Goal: Information Seeking & Learning: Learn about a topic

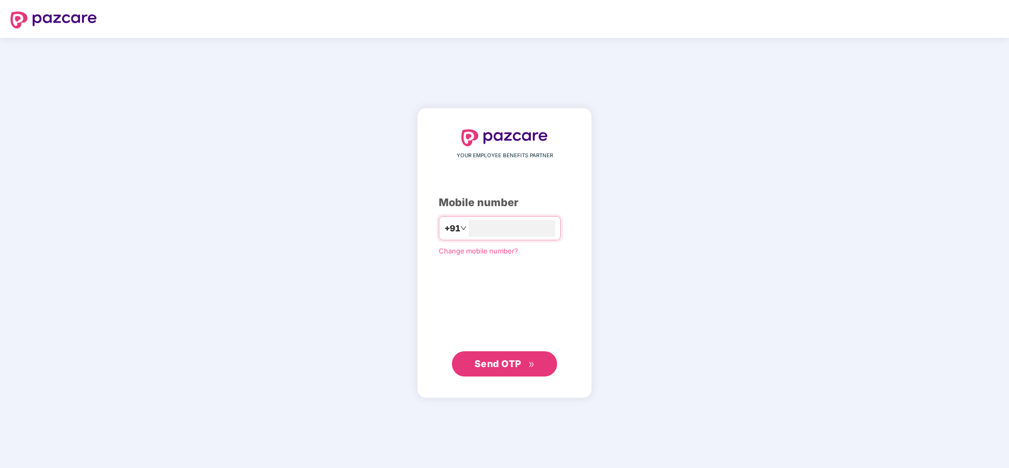
type input "**********"
drag, startPoint x: 492, startPoint y: 380, endPoint x: 505, endPoint y: 366, distance: 19.4
click at [505, 366] on div "**********" at bounding box center [504, 252] width 175 height 289
click at [505, 366] on span "Send OTP" at bounding box center [498, 363] width 47 height 11
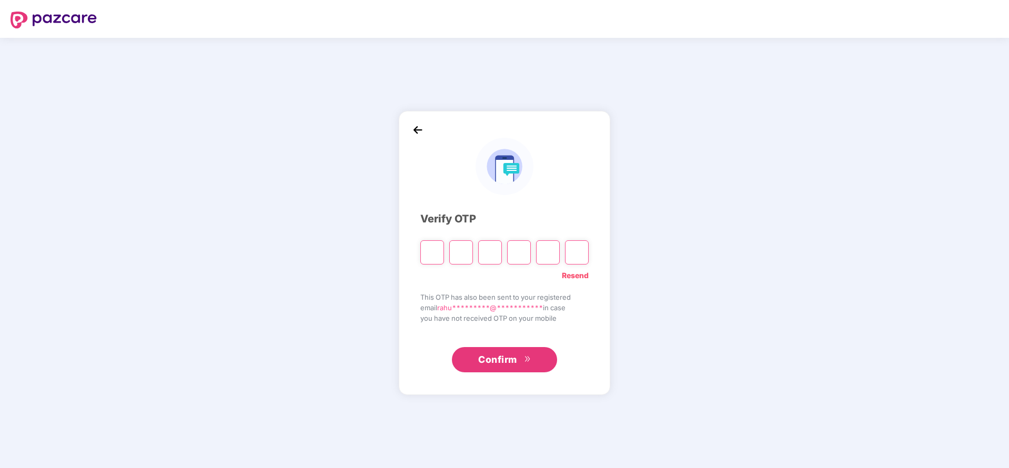
type input "*"
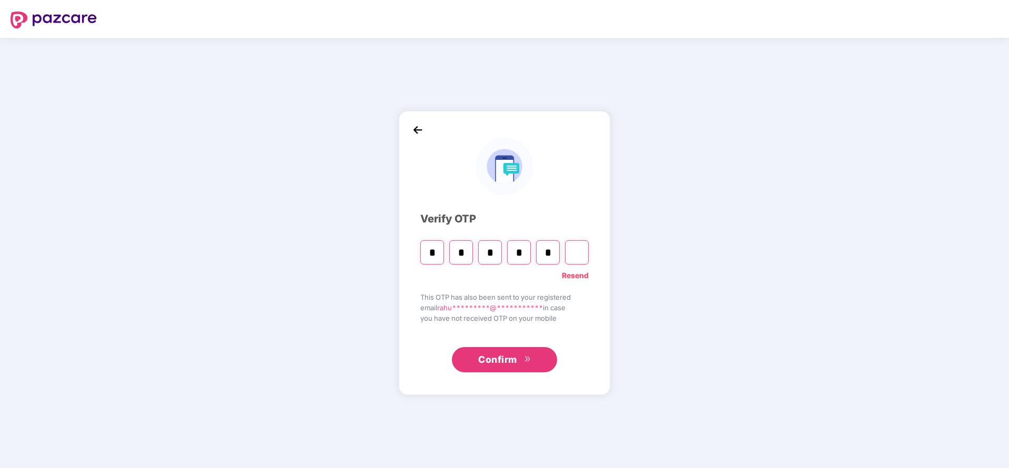
type input "*"
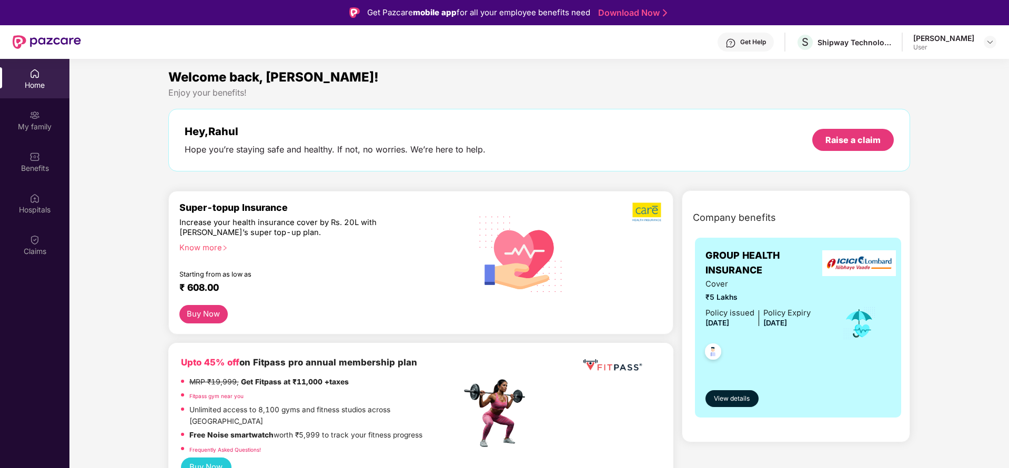
click at [308, 149] on div "Hope you’re staying safe and healthy. If not, no worries. We’re here to help." at bounding box center [335, 149] width 301 height 11
click at [263, 145] on div "Hope you’re staying safe and healthy. If not, no worries. We’re here to help." at bounding box center [335, 149] width 301 height 11
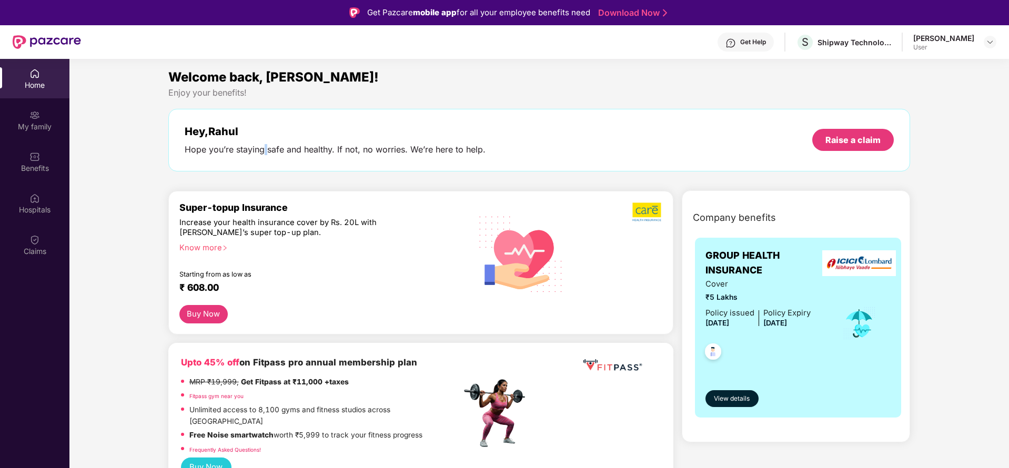
click at [263, 145] on div "Hope you’re staying safe and healthy. If not, no worries. We’re here to help." at bounding box center [335, 149] width 301 height 11
click at [303, 145] on div "Hope you’re staying safe and healthy. If not, no worries. We’re here to help." at bounding box center [335, 149] width 301 height 11
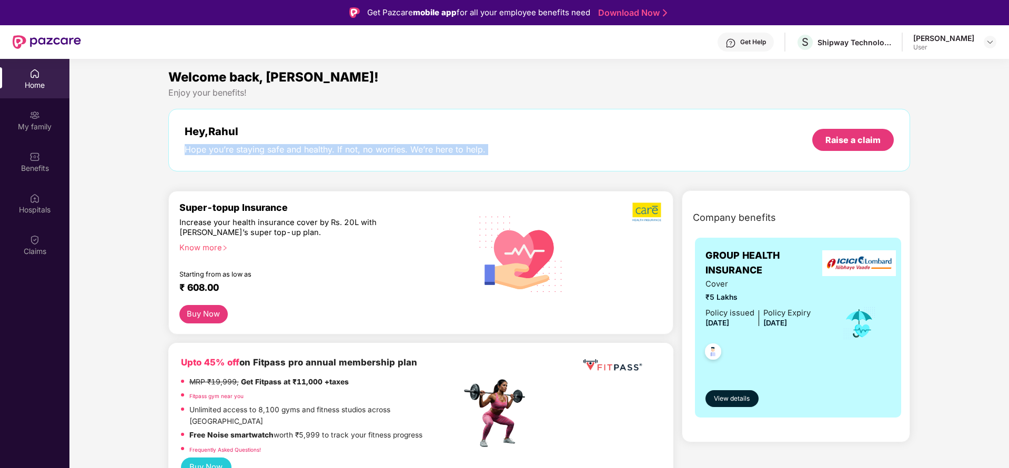
click at [331, 147] on div "Hope you’re staying safe and healthy. If not, no worries. We’re here to help." at bounding box center [335, 149] width 301 height 11
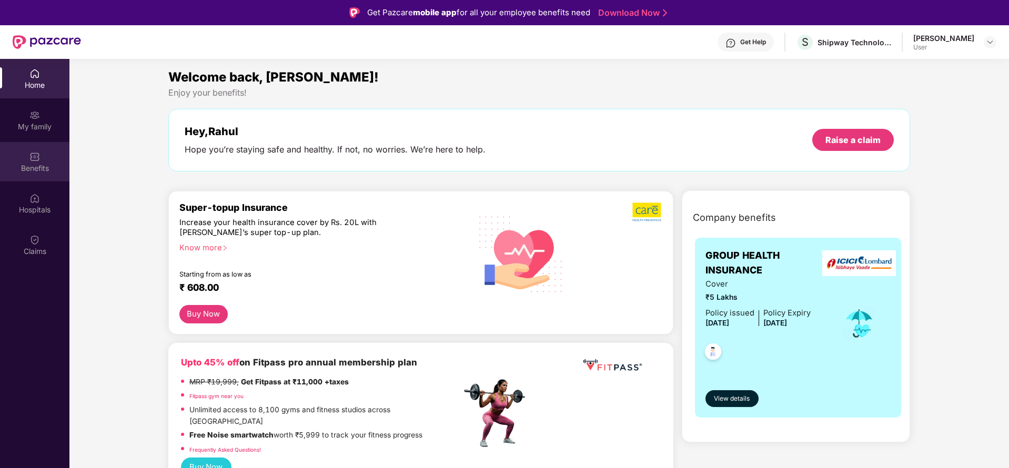
click at [34, 157] on img at bounding box center [34, 157] width 11 height 11
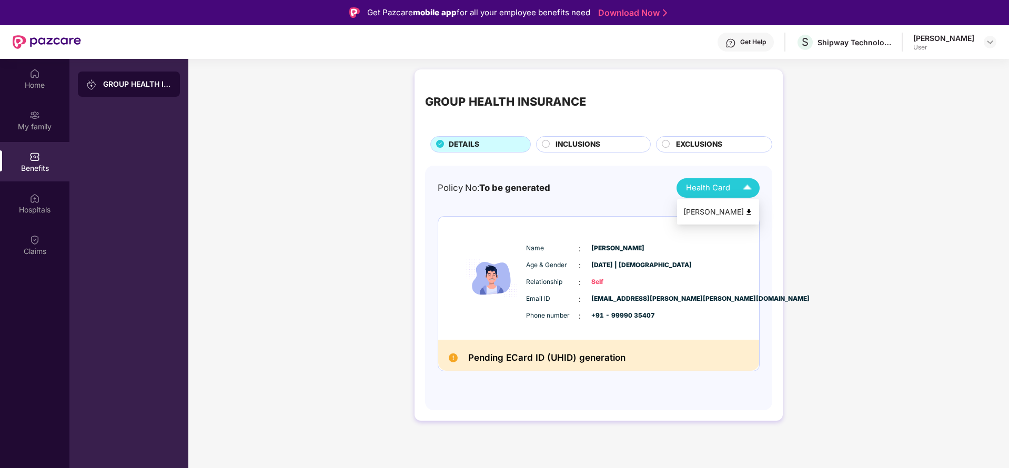
click at [737, 182] on div "Health Card" at bounding box center [721, 188] width 71 height 18
click at [720, 212] on div "[PERSON_NAME]" at bounding box center [718, 212] width 69 height 12
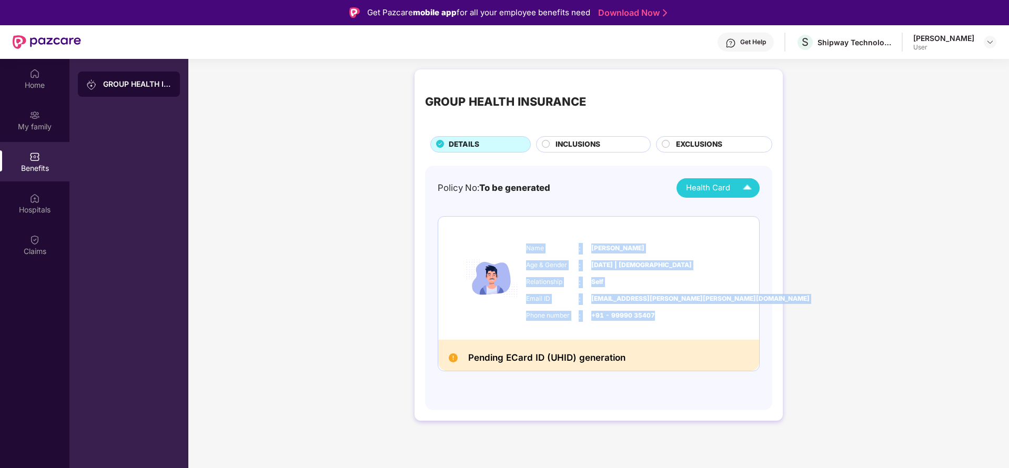
drag, startPoint x: 527, startPoint y: 241, endPoint x: 669, endPoint y: 310, distance: 157.4
click at [669, 310] on div "Name : [PERSON_NAME] Age & Gender : [DATE] | [DEMOGRAPHIC_DATA] Relationship : …" at bounding box center [631, 282] width 214 height 89
click at [669, 310] on div "Phone number : +91 - 99990 35407" at bounding box center [630, 316] width 209 height 12
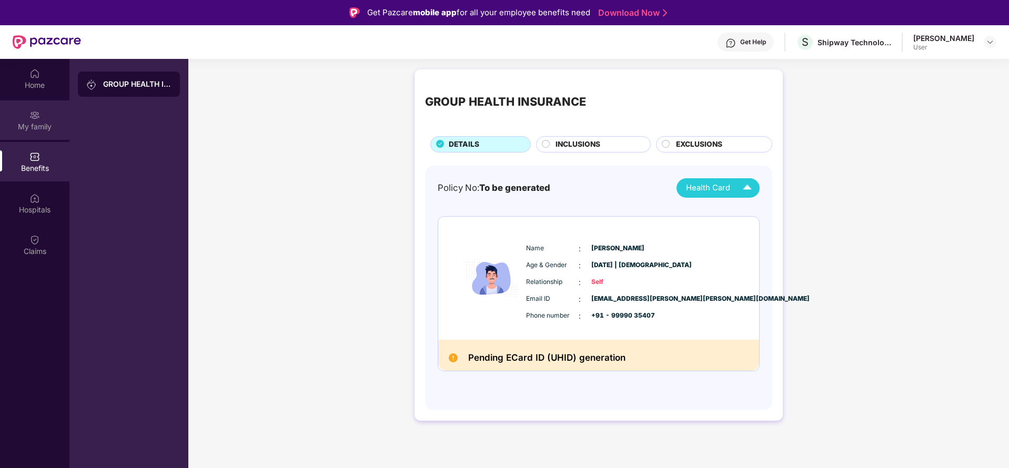
click at [43, 118] on div "My family" at bounding box center [34, 120] width 69 height 39
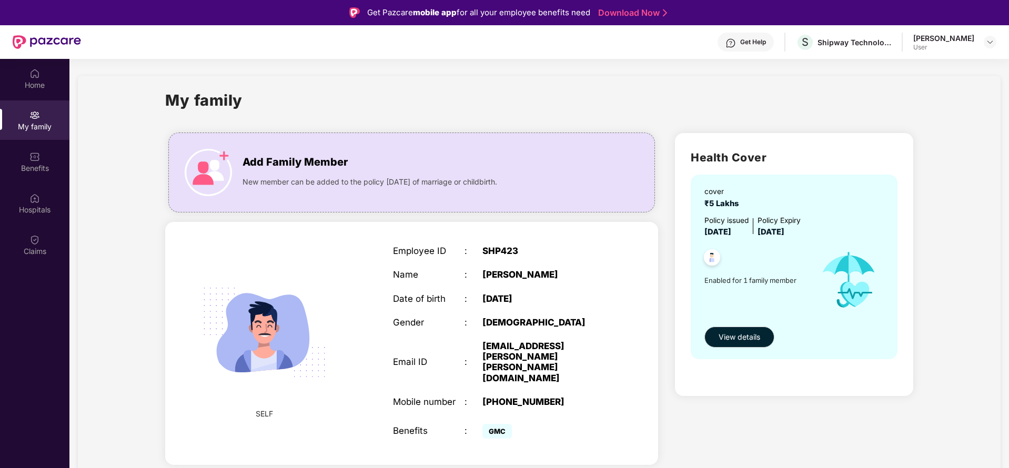
click at [714, 202] on span "₹5 Lakhs" at bounding box center [724, 203] width 38 height 9
click at [992, 199] on div "My family Add Family Member New member can be added to the policy [DATE] of mar…" at bounding box center [539, 283] width 923 height 415
click at [981, 208] on div "My family Add Family Member New member can be added to the policy [DATE] of mar…" at bounding box center [539, 283] width 923 height 415
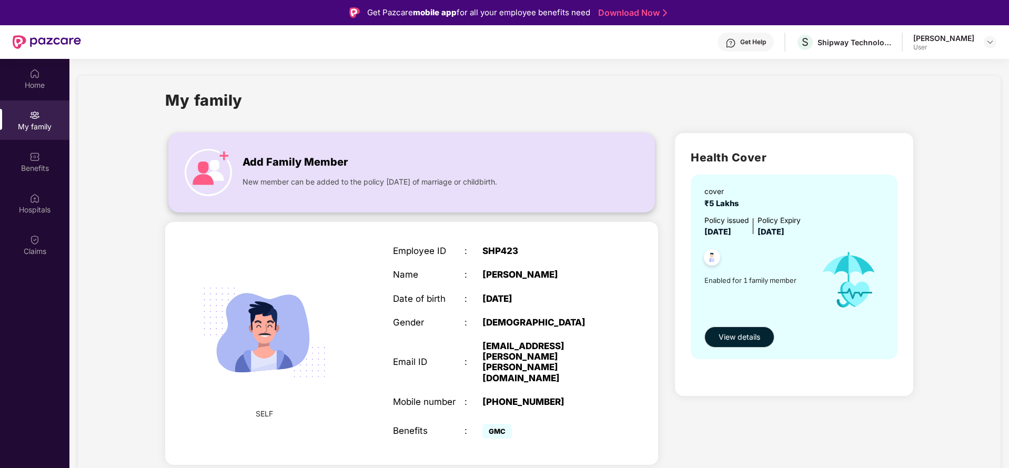
click at [286, 163] on span "Add Family Member" at bounding box center [295, 162] width 105 height 16
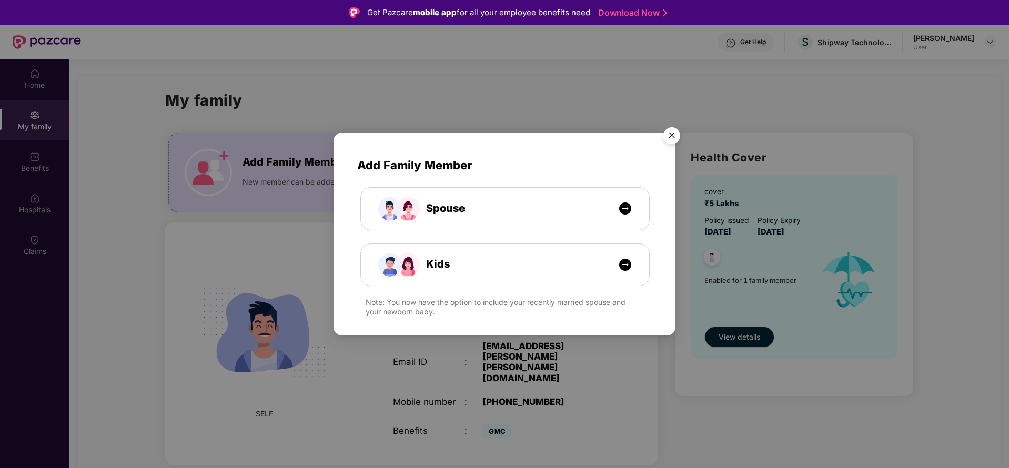
click at [675, 134] on img "Close" at bounding box center [671, 137] width 29 height 29
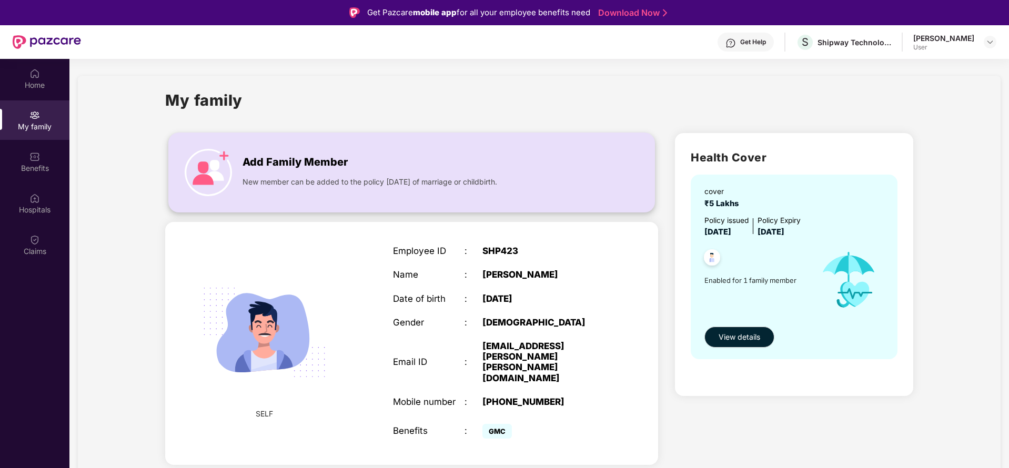
click at [290, 158] on span "Add Family Member" at bounding box center [295, 162] width 105 height 16
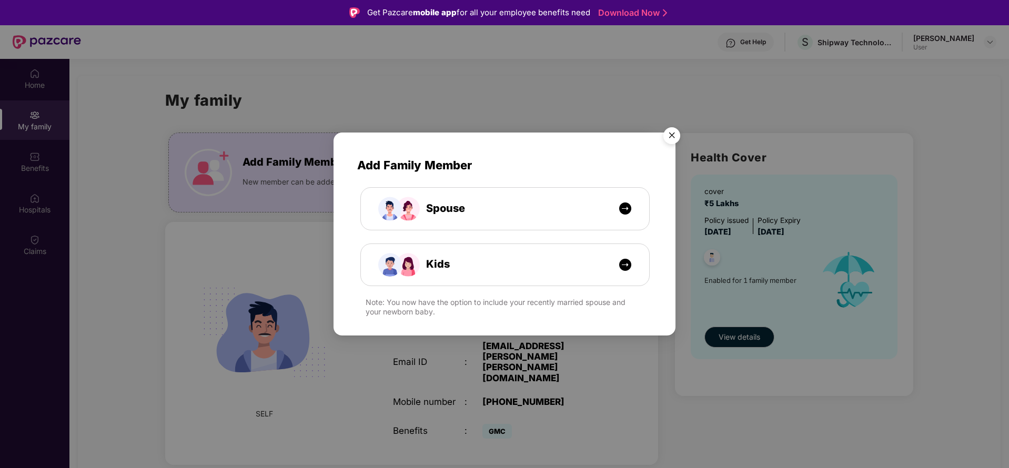
click at [670, 137] on img "Close" at bounding box center [671, 137] width 29 height 29
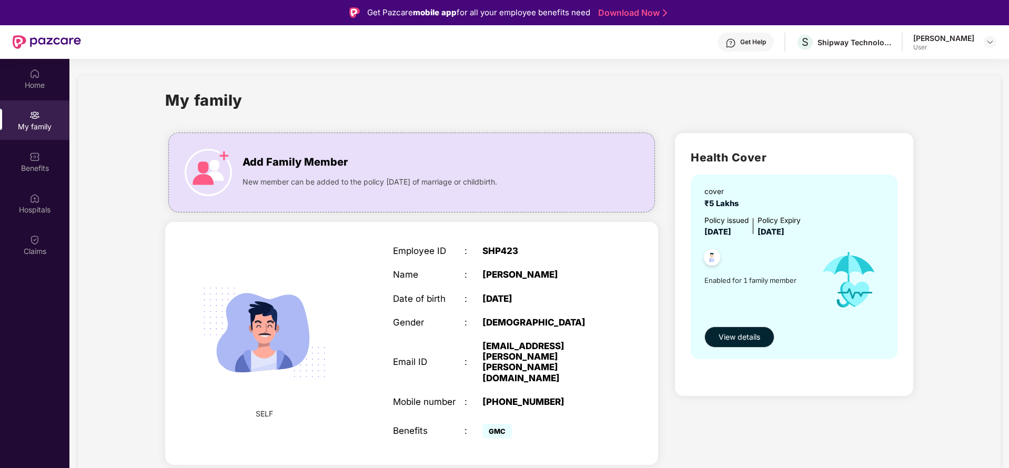
click at [434, 97] on div "My family" at bounding box center [539, 106] width 748 height 36
click at [21, 83] on div "Home" at bounding box center [34, 85] width 69 height 11
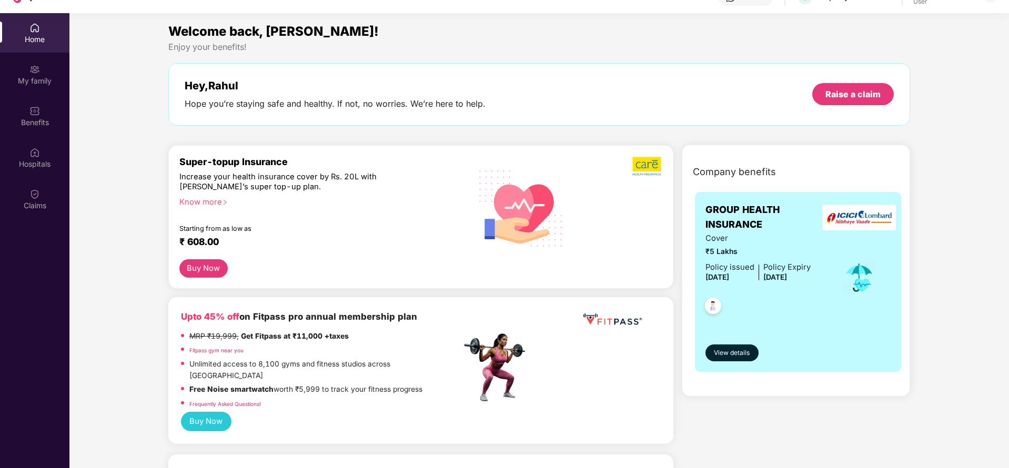
scroll to position [58, 0]
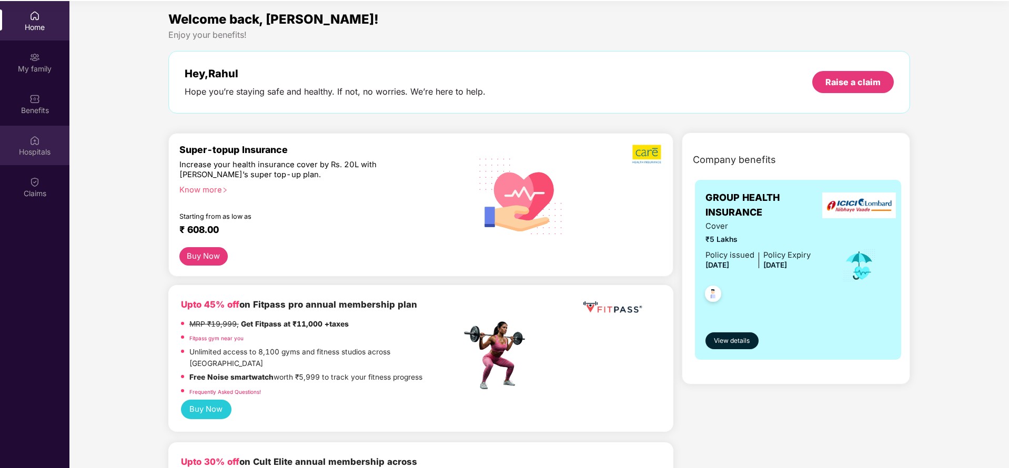
click at [28, 153] on div "Hospitals" at bounding box center [34, 152] width 69 height 11
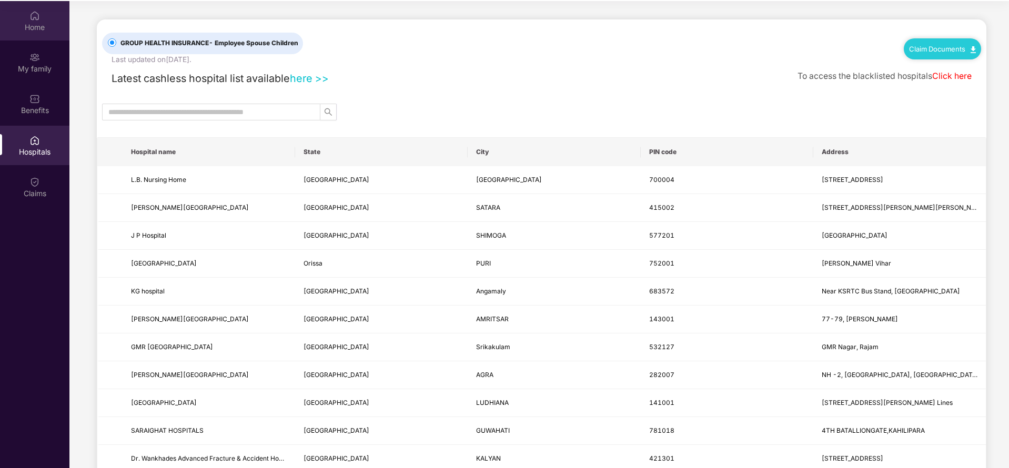
click at [33, 33] on div "Home" at bounding box center [34, 20] width 69 height 39
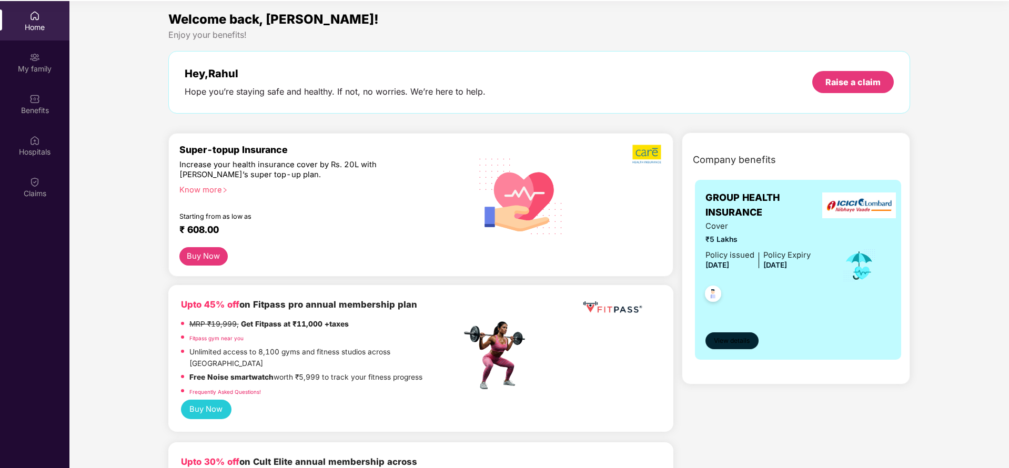
click at [731, 345] on span "View details" at bounding box center [732, 341] width 36 height 10
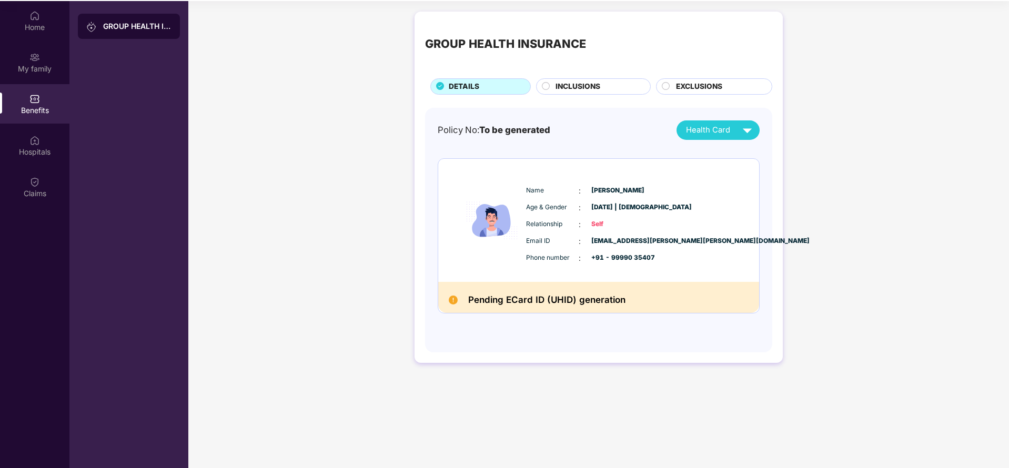
scroll to position [59, 0]
click at [581, 85] on span "INCLUSIONS" at bounding box center [578, 86] width 45 height 12
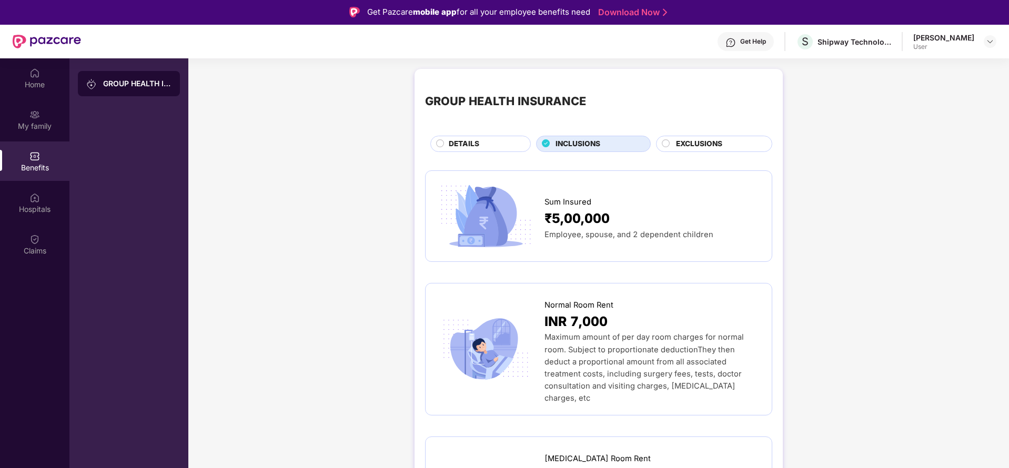
scroll to position [0, 0]
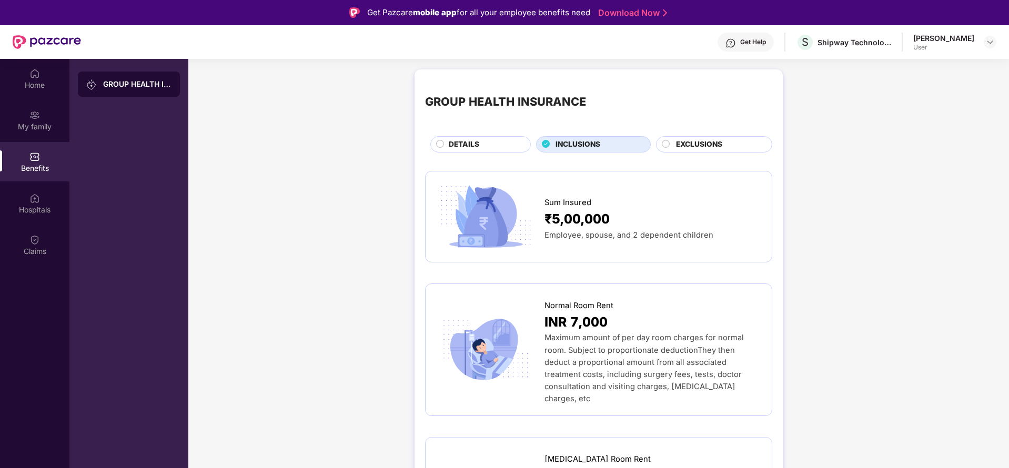
click at [730, 148] on div "EXCLUSIONS" at bounding box center [719, 145] width 96 height 13
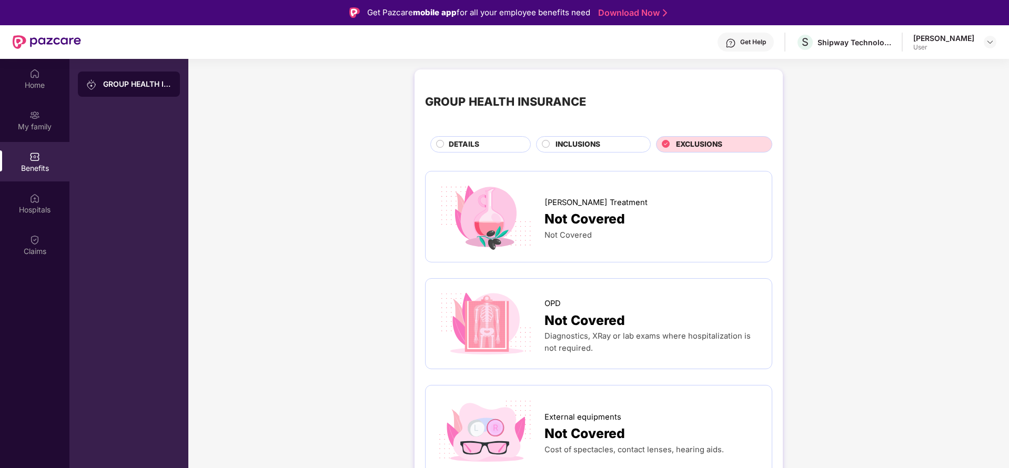
click at [28, 78] on div "Home" at bounding box center [34, 78] width 69 height 39
